Goal: Information Seeking & Learning: Learn about a topic

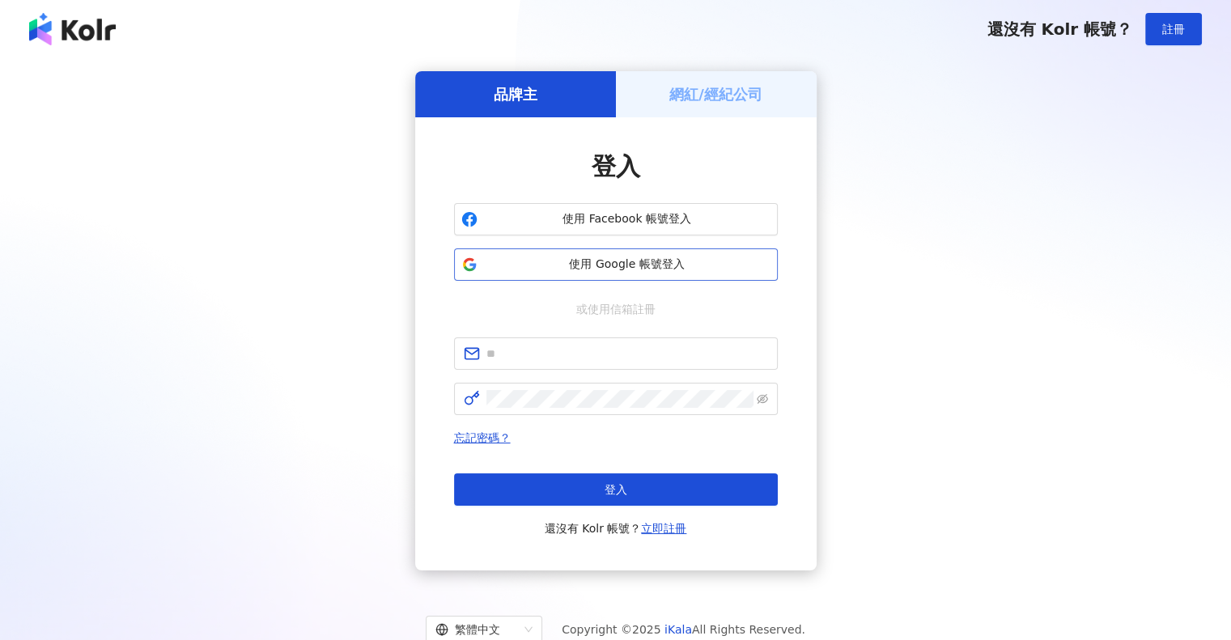
click at [658, 275] on button "使用 Google 帳號登入" at bounding box center [616, 264] width 324 height 32
click at [681, 264] on span "使用 Google 帳號登入" at bounding box center [627, 265] width 286 height 16
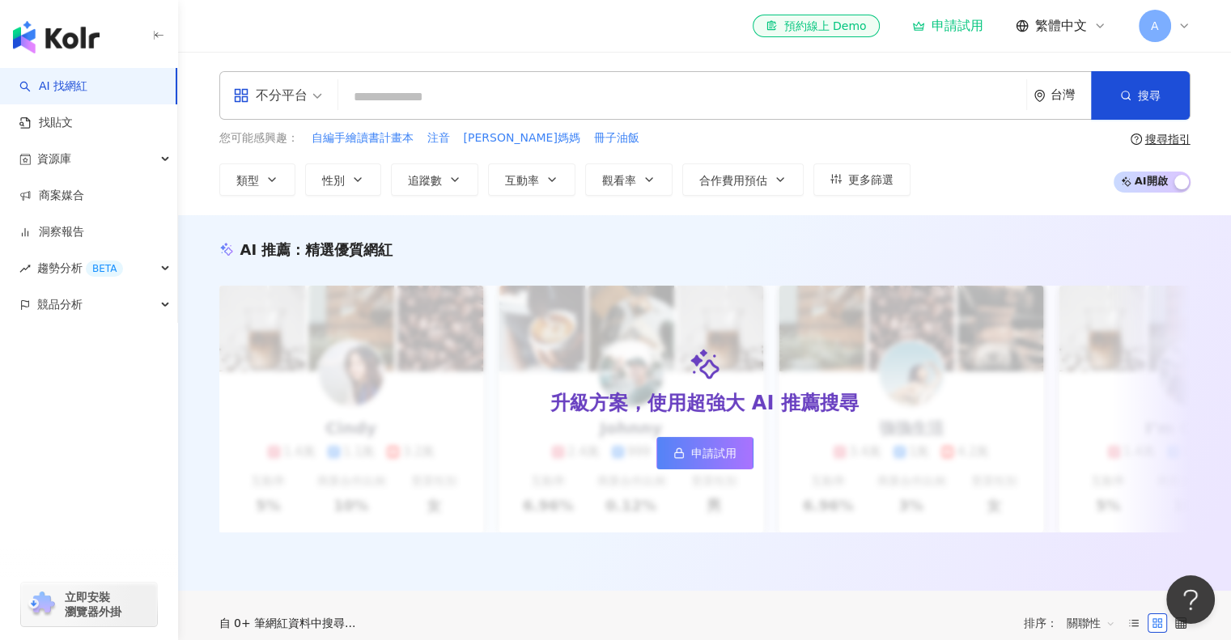
click at [423, 95] on input "search" at bounding box center [682, 97] width 675 height 31
type input "*"
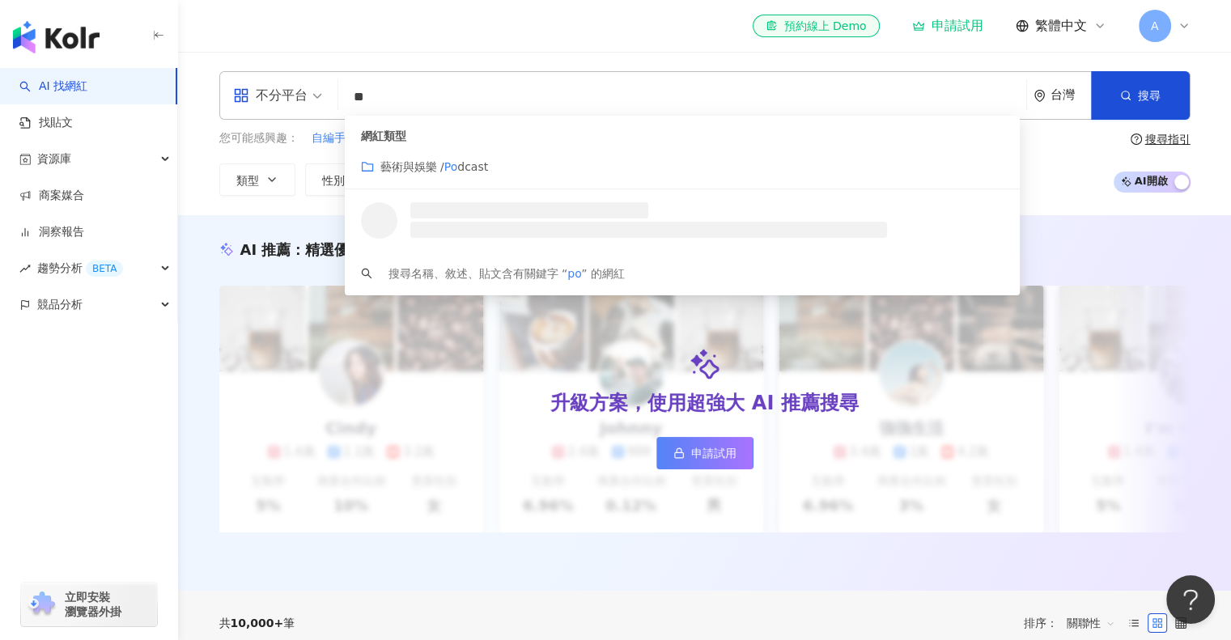
type input "*"
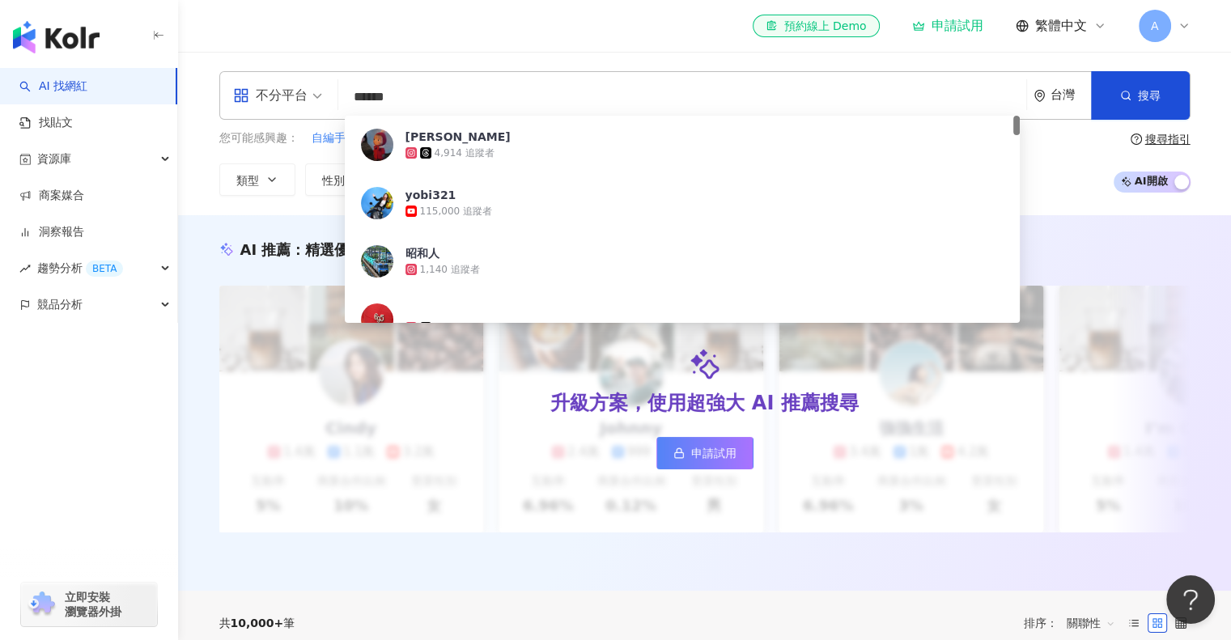
type input "******"
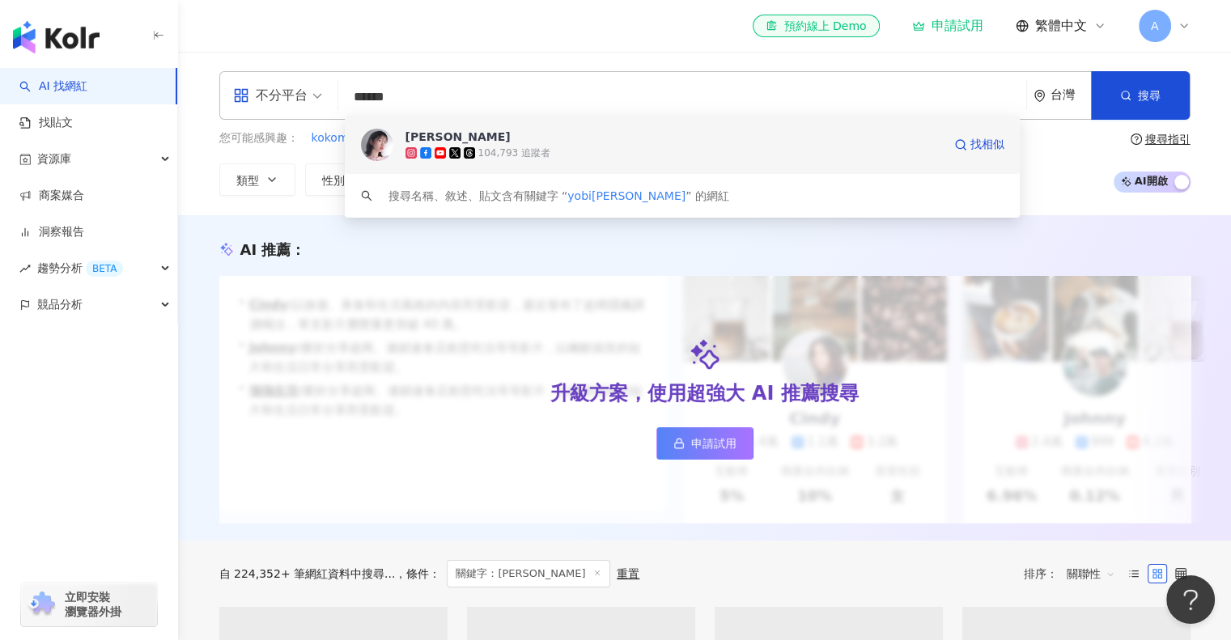
click at [527, 153] on div "104,793 追蹤者" at bounding box center [514, 153] width 72 height 14
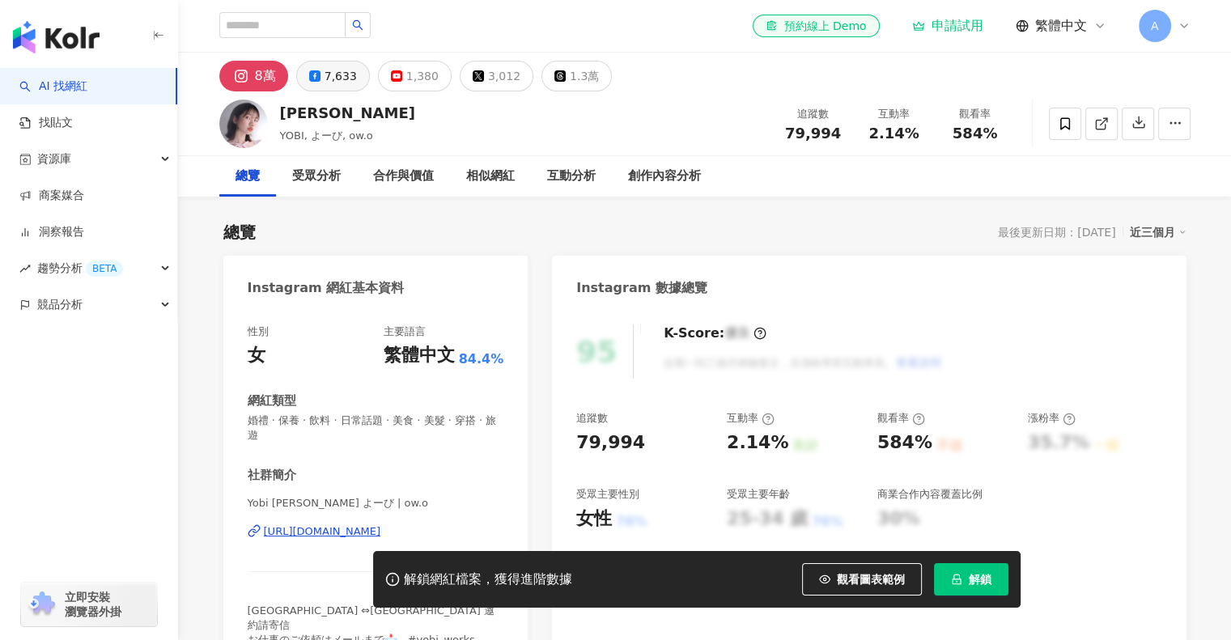
click at [337, 83] on div "7,633" at bounding box center [340, 76] width 32 height 23
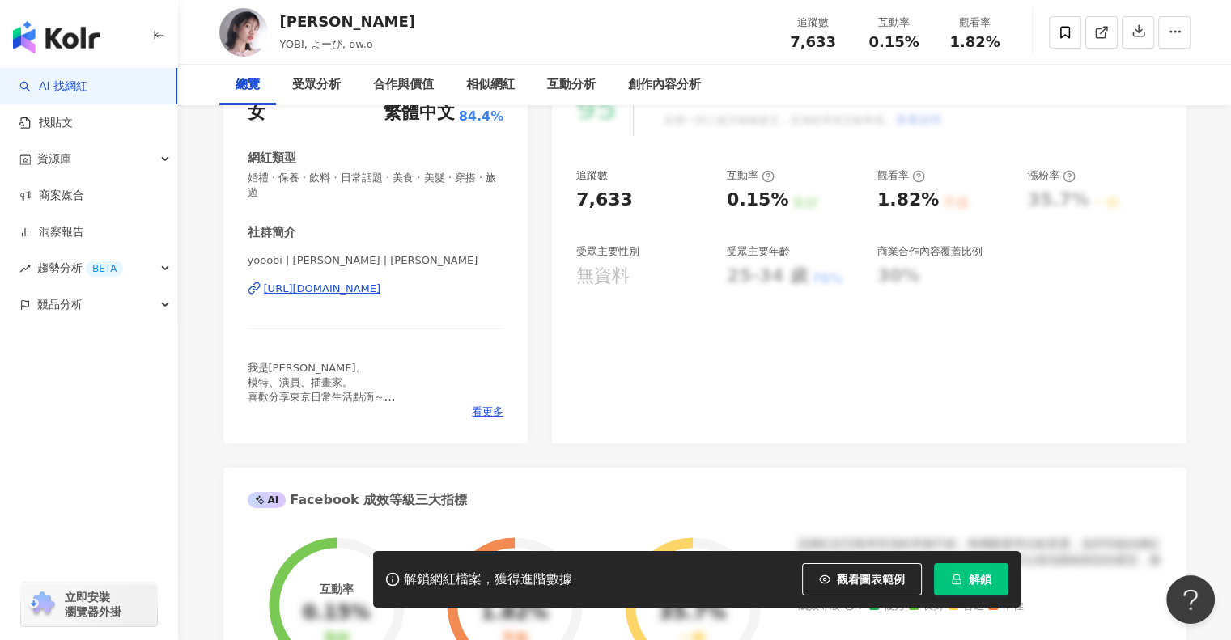
click at [381, 291] on div "[URL][DOMAIN_NAME]" at bounding box center [322, 289] width 117 height 15
